Goal: Task Accomplishment & Management: Manage account settings

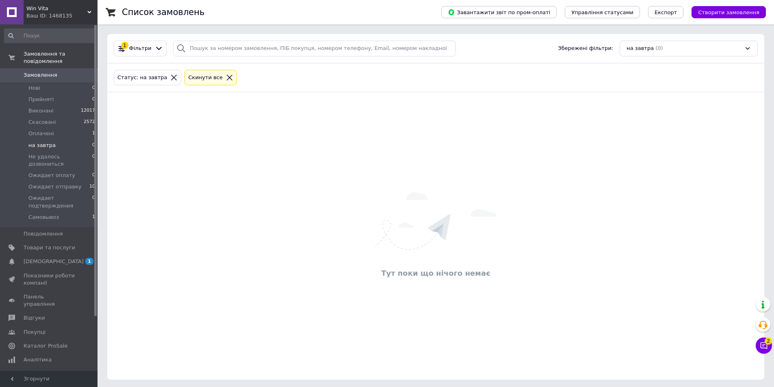
click at [88, 258] on span "1" at bounding box center [89, 261] width 8 height 7
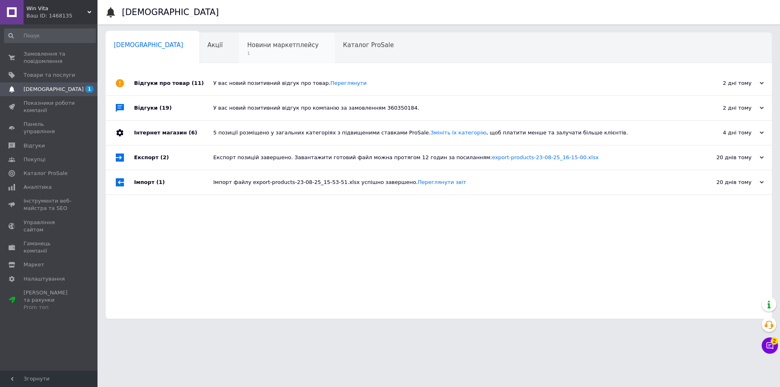
click at [249, 44] on span "Новини маркетплейсу" at bounding box center [283, 44] width 72 height 7
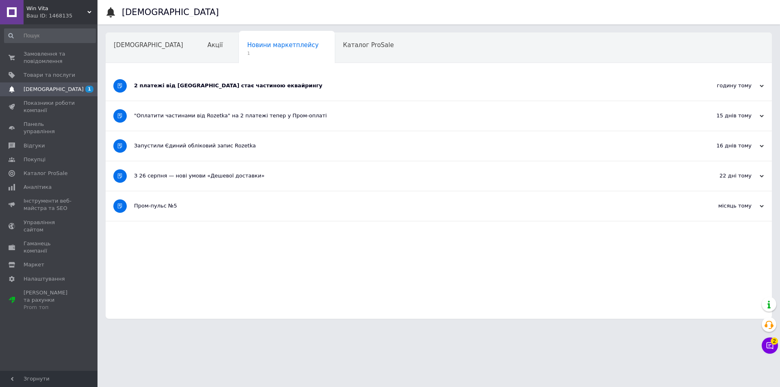
click at [227, 84] on div "2 платежі від [GEOGRAPHIC_DATA] стає частиною еквайрингу" at bounding box center [408, 85] width 549 height 7
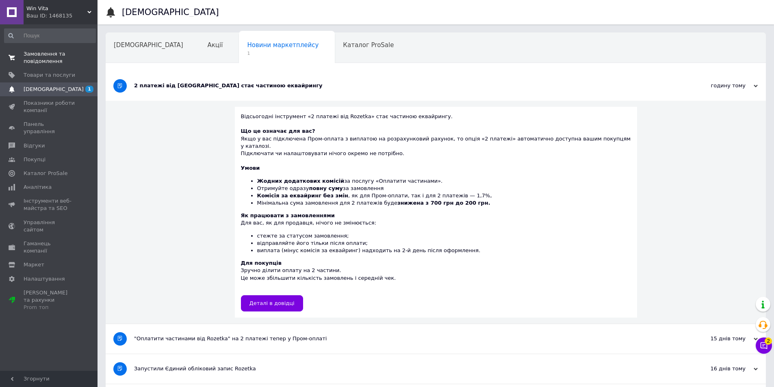
click at [45, 55] on span "Замовлення та повідомлення" at bounding box center [50, 57] width 52 height 15
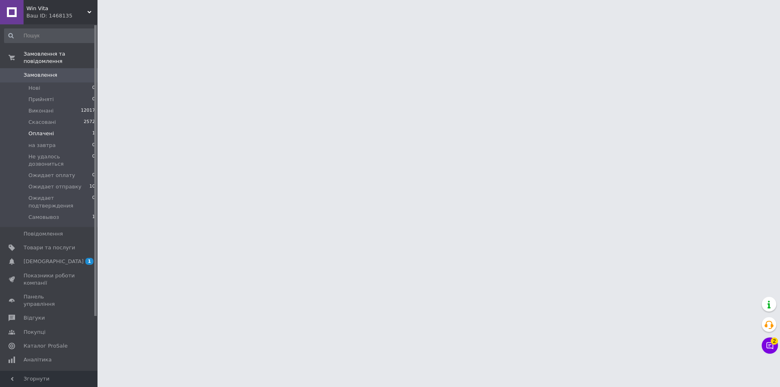
click at [50, 130] on span "Оплачені" at bounding box center [41, 133] width 26 height 7
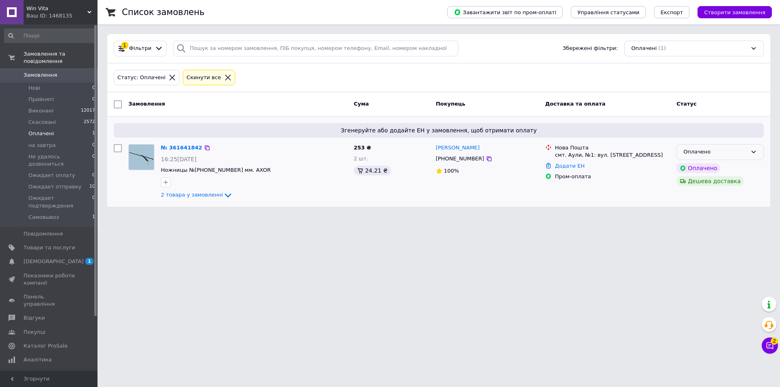
click at [728, 156] on div "Оплачено" at bounding box center [720, 152] width 87 height 16
click at [705, 167] on li "Прийнято" at bounding box center [720, 169] width 87 height 15
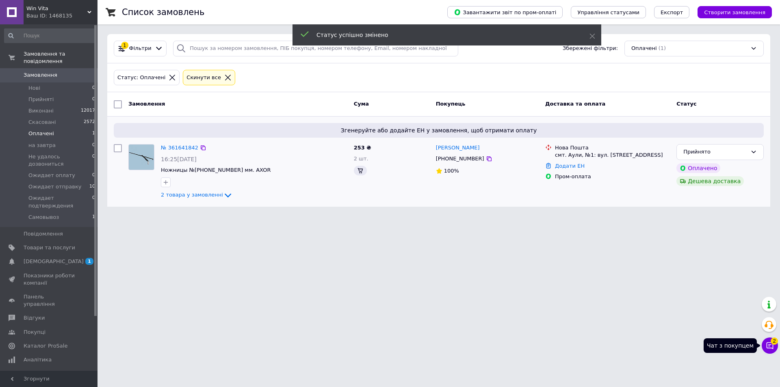
click at [772, 347] on icon at bounding box center [770, 346] width 8 height 8
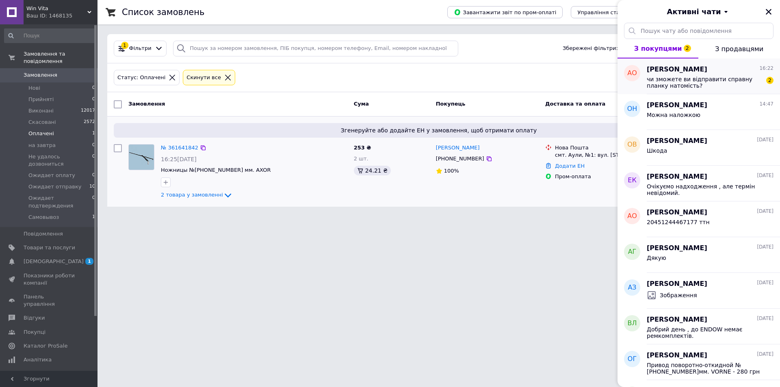
click at [691, 71] on span "[PERSON_NAME]" at bounding box center [677, 69] width 61 height 9
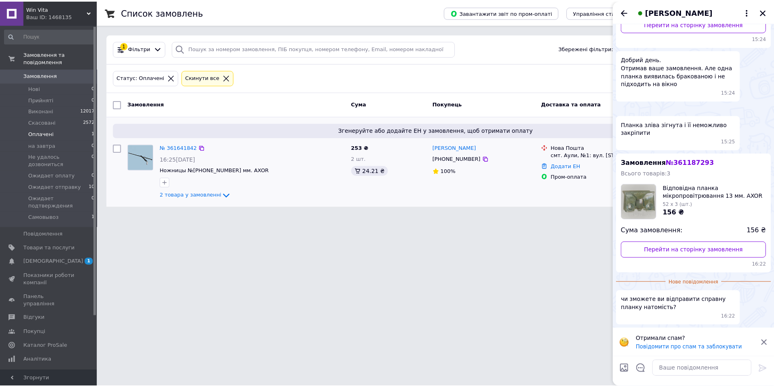
scroll to position [203, 0]
click at [45, 258] on span "[DEMOGRAPHIC_DATA]" at bounding box center [54, 261] width 60 height 7
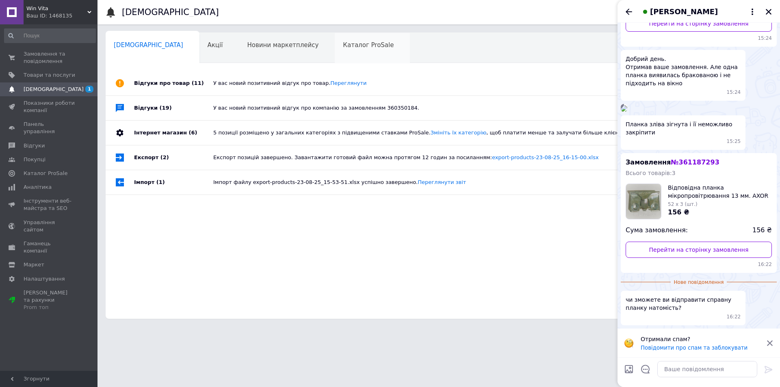
click at [343, 48] on span "Каталог ProSale" at bounding box center [368, 44] width 51 height 7
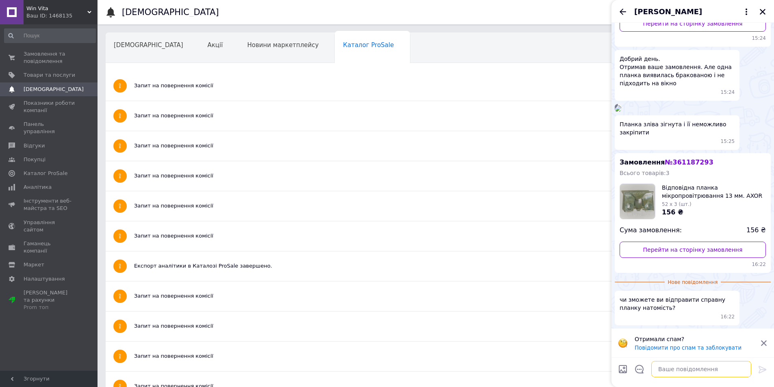
click at [669, 370] on textarea at bounding box center [702, 369] width 100 height 16
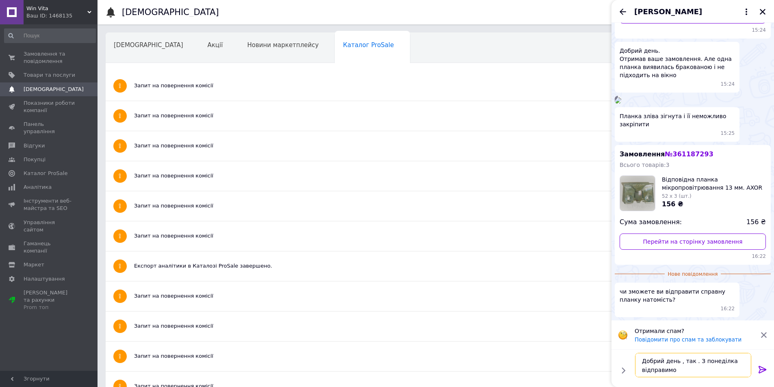
type textarea "Добрий день , так . З понеділка відправимо"
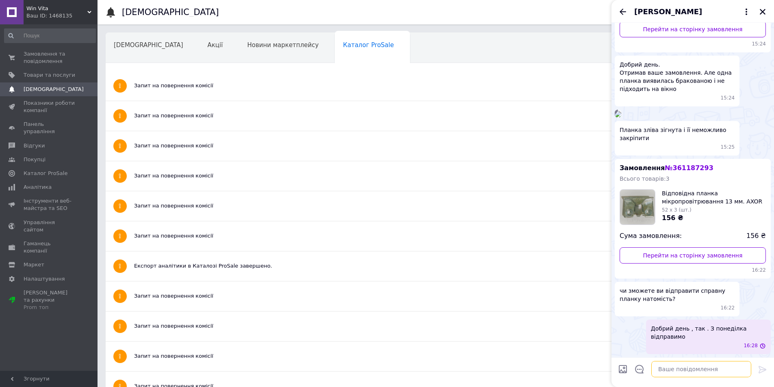
scroll to position [189, 0]
click at [763, 12] on icon "Закрити" at bounding box center [763, 12] width 6 height 6
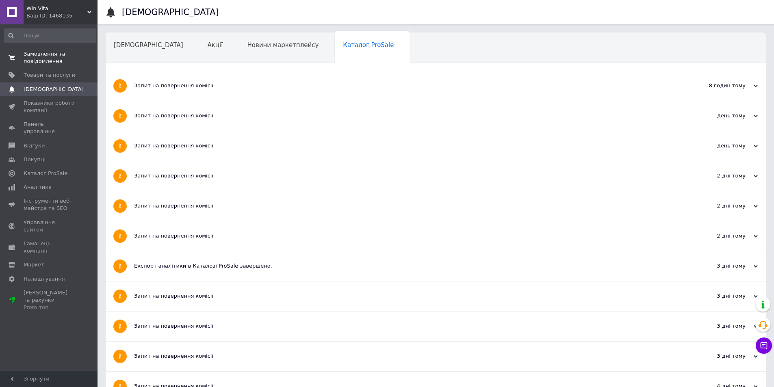
click at [43, 57] on span "Замовлення та повідомлення" at bounding box center [50, 57] width 52 height 15
